Goal: Navigation & Orientation: Understand site structure

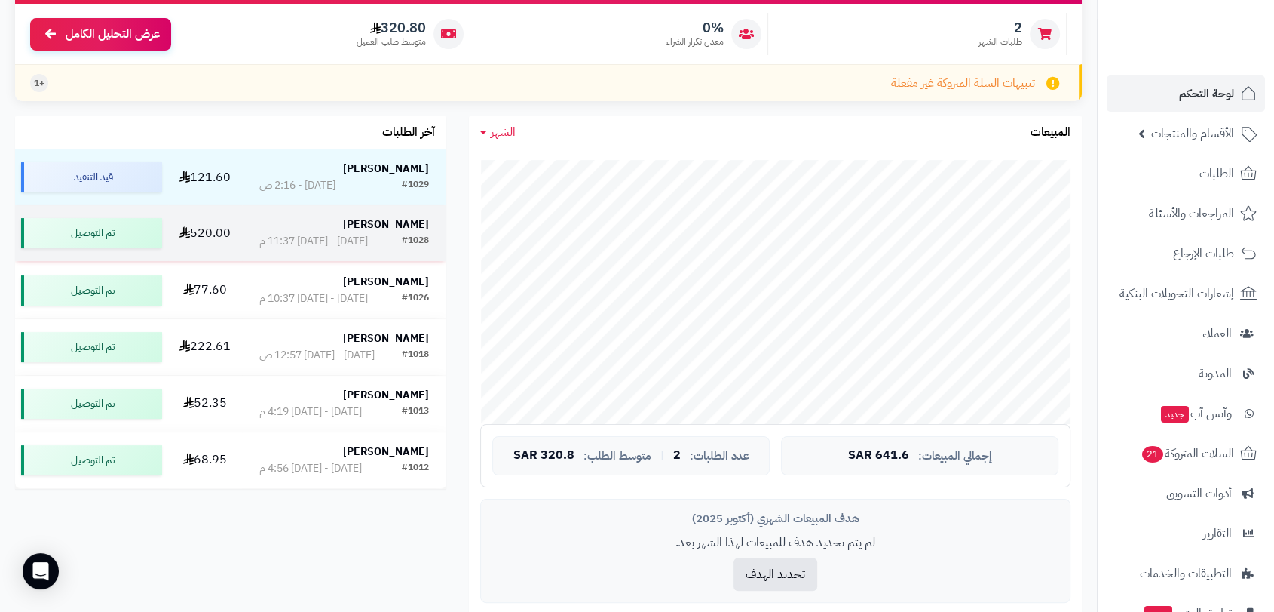
scroll to position [251, 0]
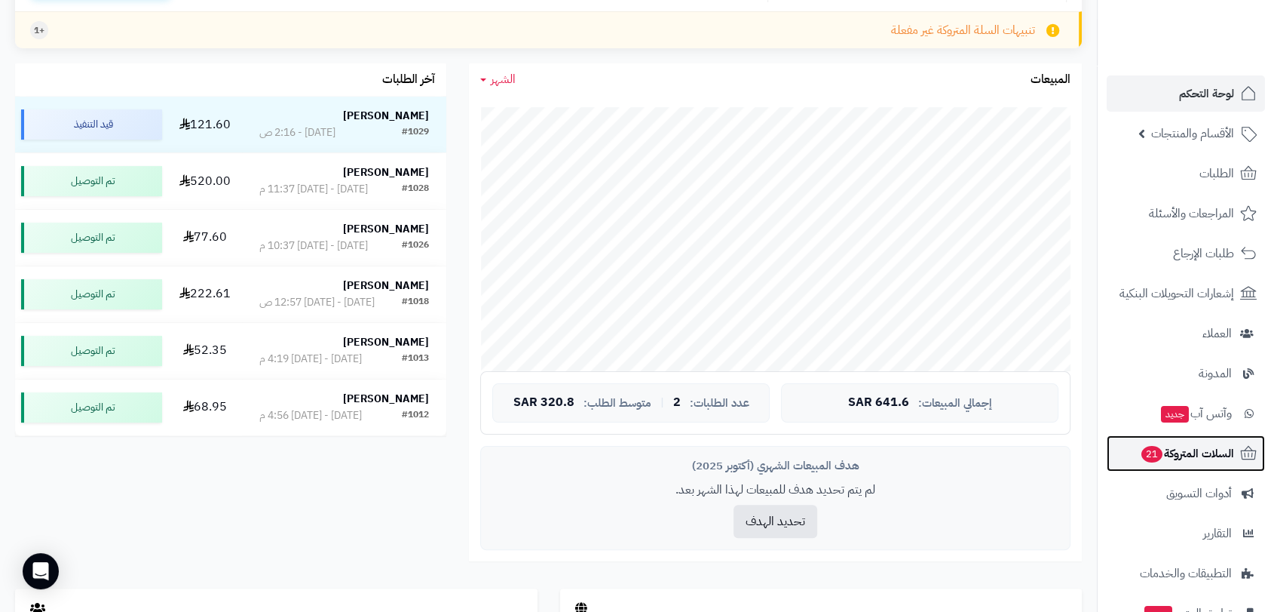
click at [1191, 451] on span "السلات المتروكة 21" at bounding box center [1187, 453] width 94 height 21
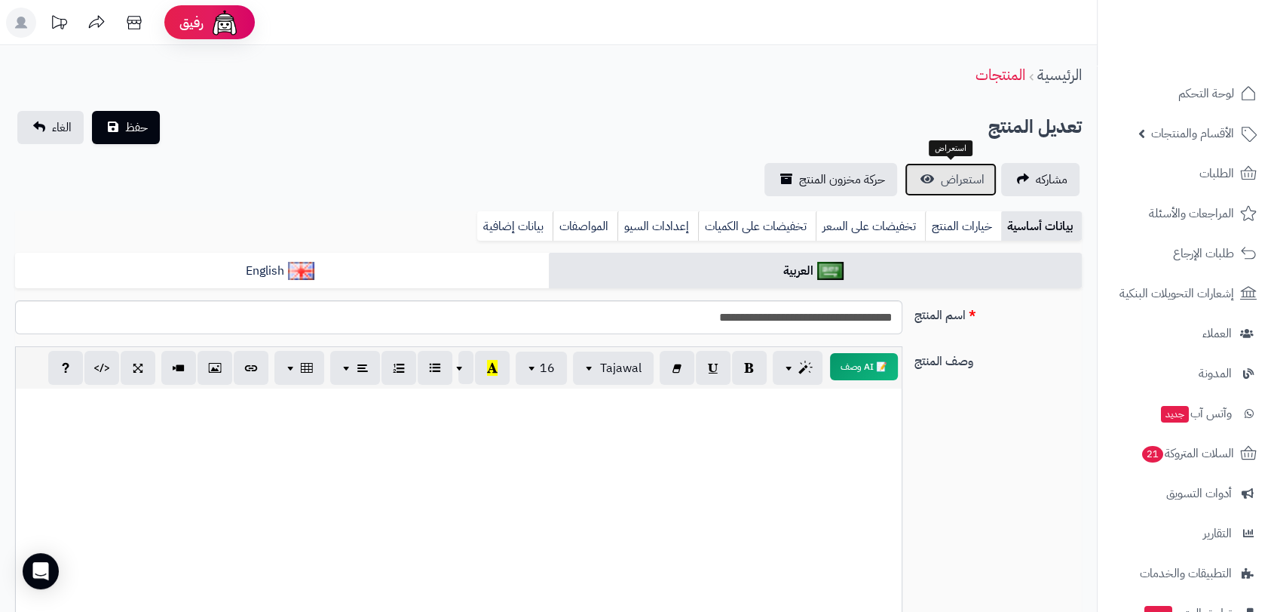
click at [962, 180] on span "استعراض" at bounding box center [963, 179] width 44 height 18
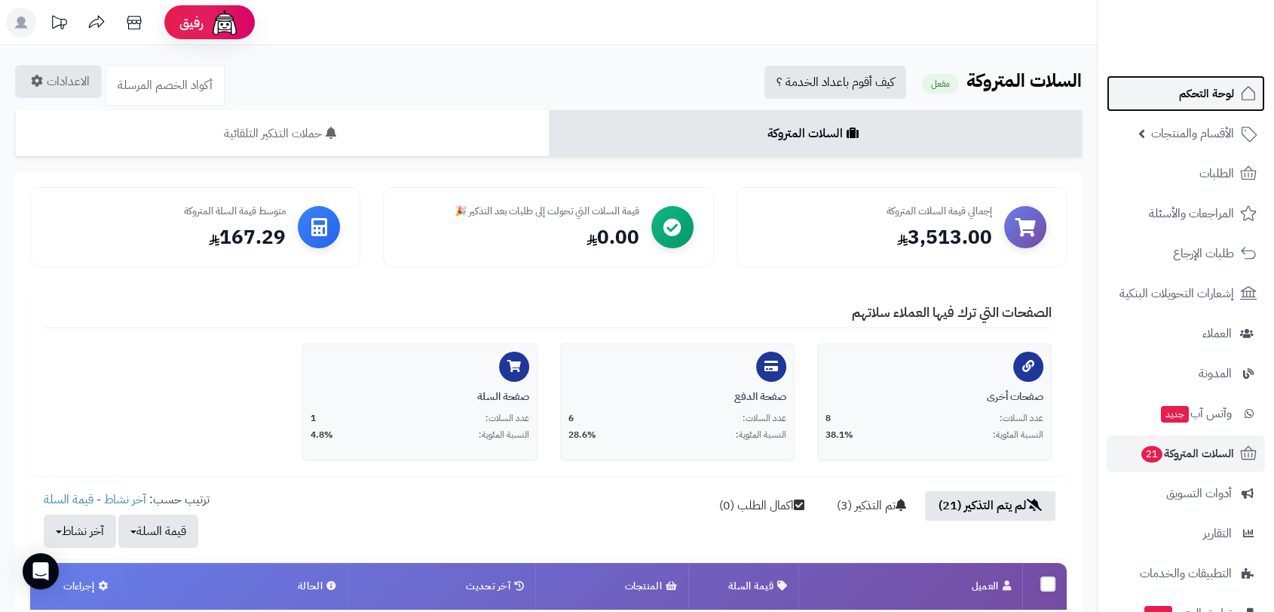
click at [1217, 90] on span "لوحة التحكم" at bounding box center [1206, 93] width 55 height 21
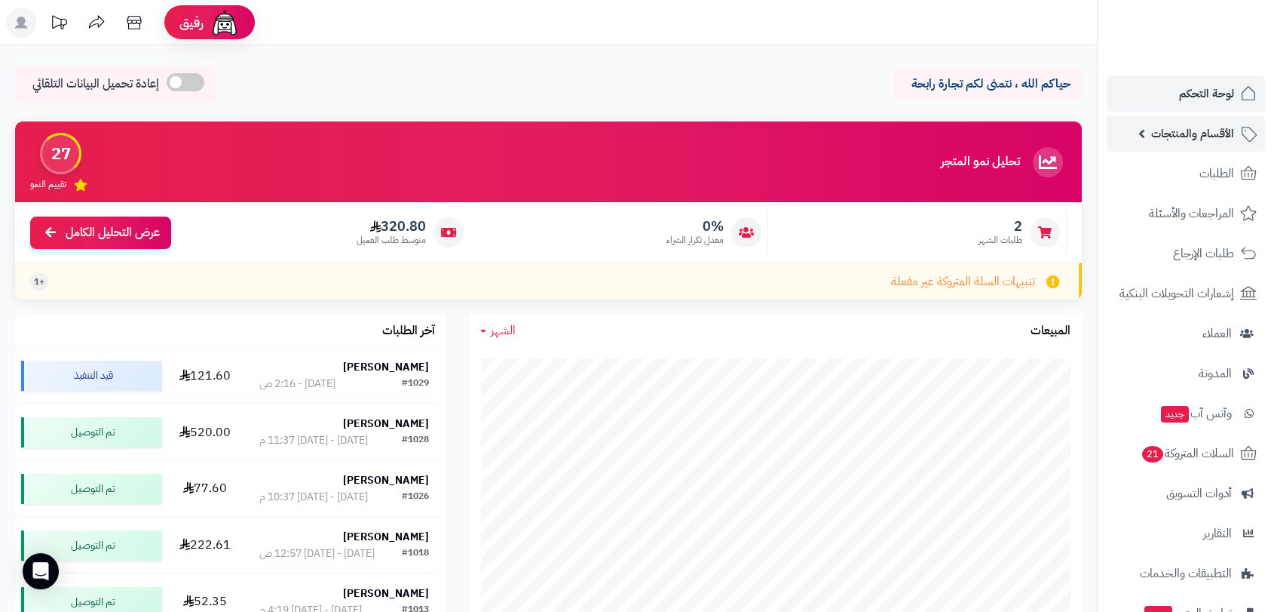
click at [1195, 127] on span "الأقسام والمنتجات" at bounding box center [1193, 133] width 83 height 21
